Goal: Task Accomplishment & Management: Complete application form

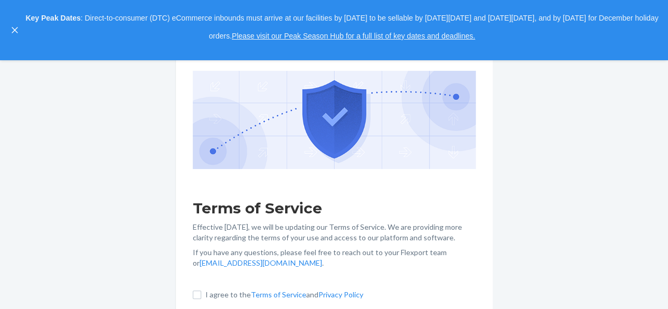
scroll to position [160, 0]
click at [201, 296] on input "I agree to the Terms of Service and Privacy Policy" at bounding box center [197, 294] width 8 height 8
checkbox input "true"
click at [530, 162] on div "Terms of Service Effective May 1, 2025, we will be updating our Terms of Servic…" at bounding box center [334, 184] width 668 height 249
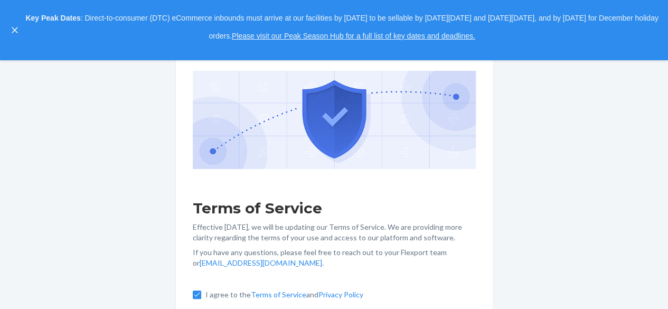
scroll to position [160, 0]
click at [14, 26] on button "close," at bounding box center [15, 30] width 11 height 11
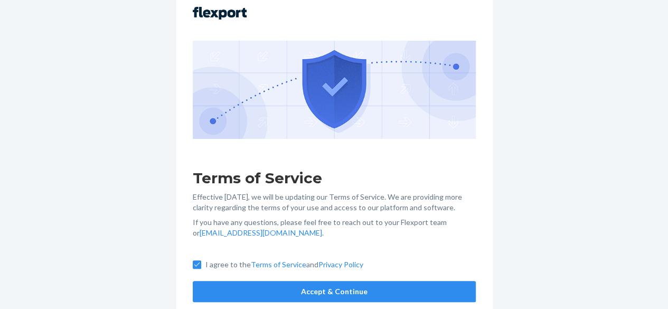
scroll to position [100, 0]
click at [385, 290] on button "Accept & Continue" at bounding box center [334, 291] width 283 height 21
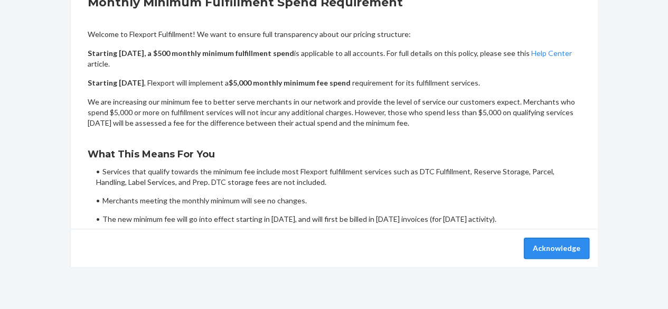
click at [543, 241] on button "Acknowledge" at bounding box center [556, 248] width 65 height 21
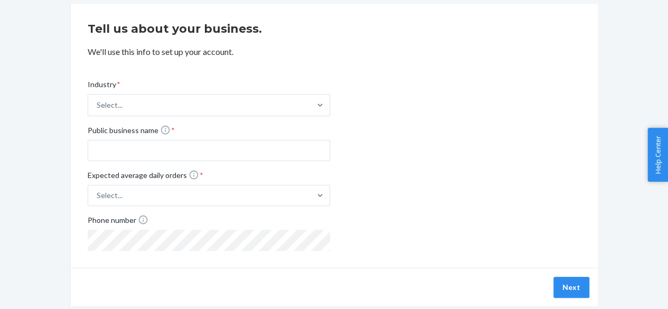
scroll to position [48, 0]
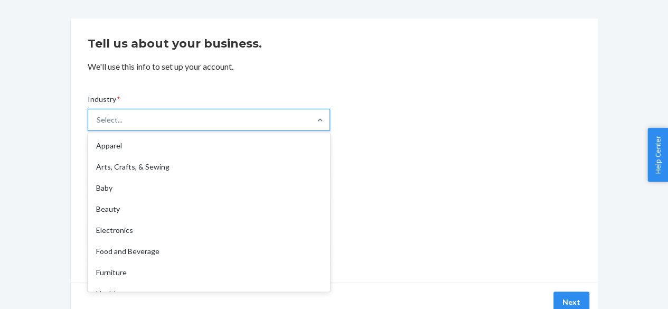
click at [285, 126] on div "Select..." at bounding box center [199, 119] width 222 height 21
click at [98, 125] on input "Industry * option Apparel focused, 1 of 19. 19 results available. Use Up and Do…" at bounding box center [97, 120] width 1 height 11
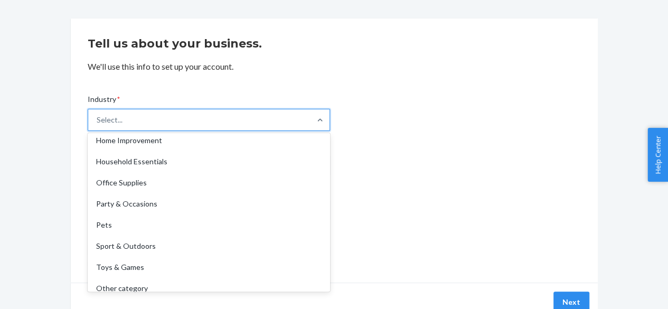
scroll to position [247, 0]
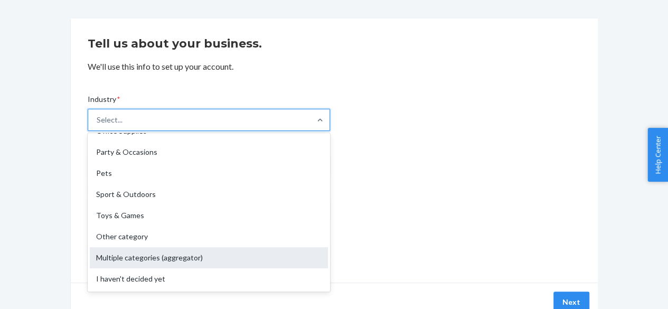
click at [175, 256] on div "Multiple categories (aggregator)" at bounding box center [209, 257] width 238 height 21
click at [98, 125] on input "Industry * option Multiple categories (aggregator) focused, 18 of 19. 19 result…" at bounding box center [97, 120] width 1 height 11
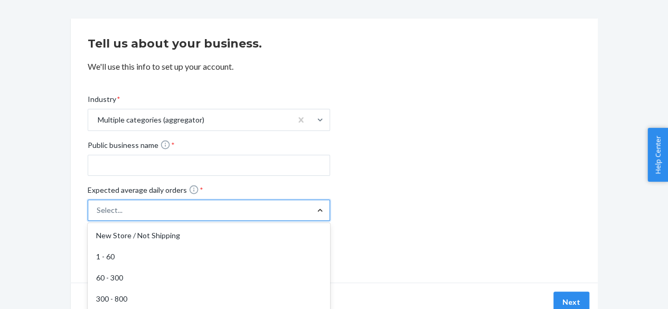
scroll to position [75, 0]
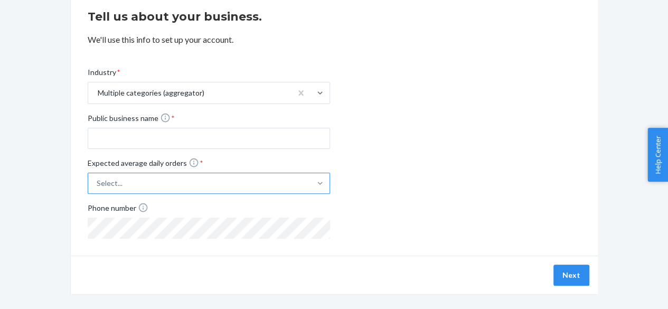
click at [378, 173] on div "Industry * Multiple categories (aggregator) Public business name * Expected ave…" at bounding box center [334, 144] width 493 height 188
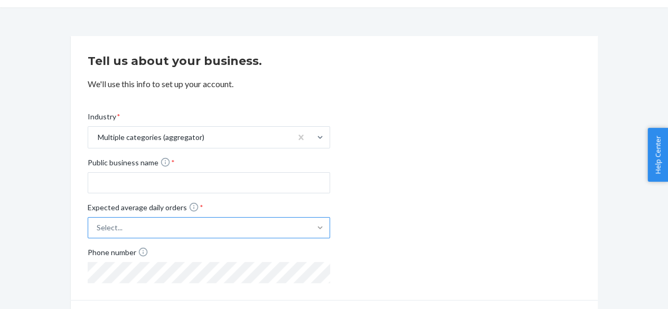
scroll to position [0, 0]
